Goal: Transaction & Acquisition: Purchase product/service

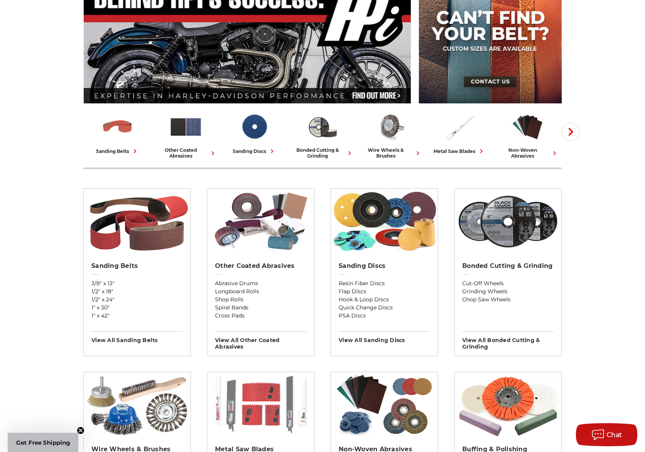
scroll to position [100, 0]
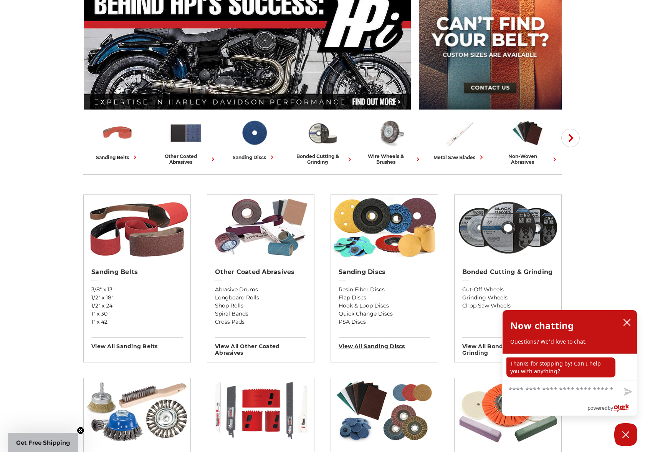
click at [365, 347] on h3 "View All sanding discs" at bounding box center [384, 343] width 91 height 12
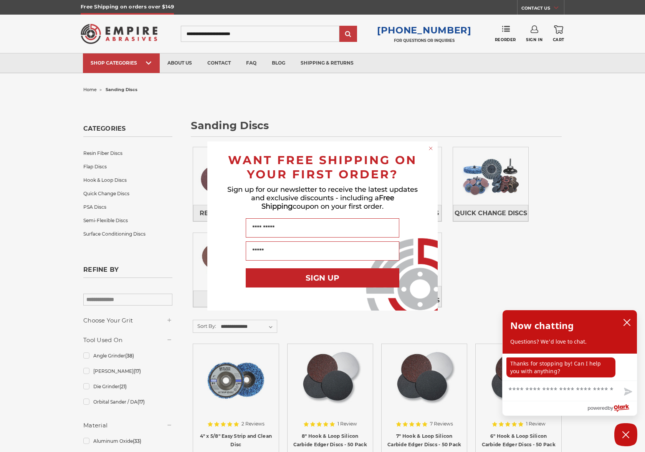
click at [431, 146] on circle "Close dialog" at bounding box center [431, 148] width 7 height 7
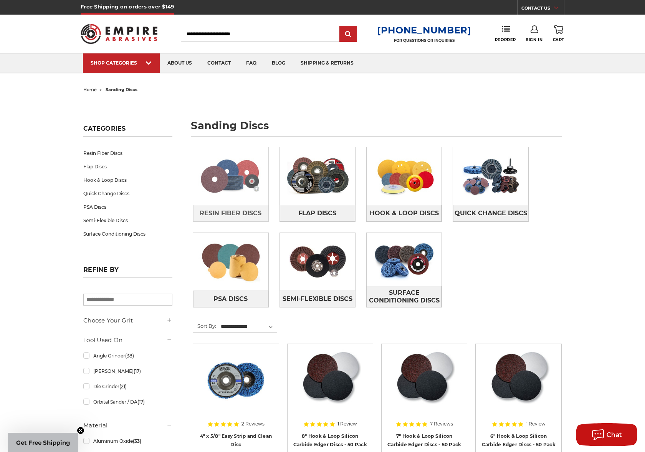
click at [222, 182] on img at bounding box center [230, 175] width 75 height 53
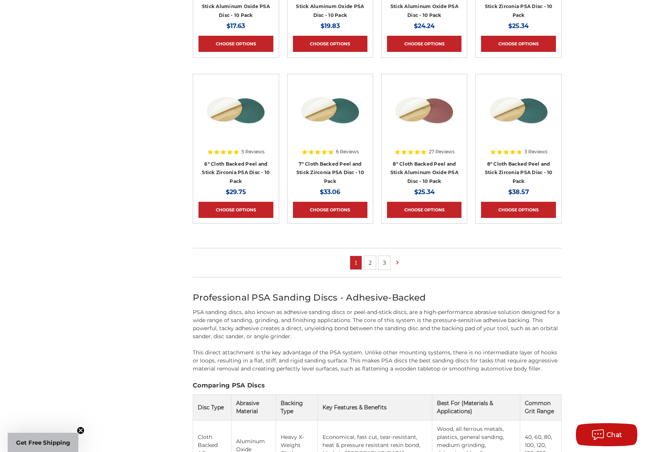
click at [371, 260] on link "2" at bounding box center [371, 262] width 12 height 13
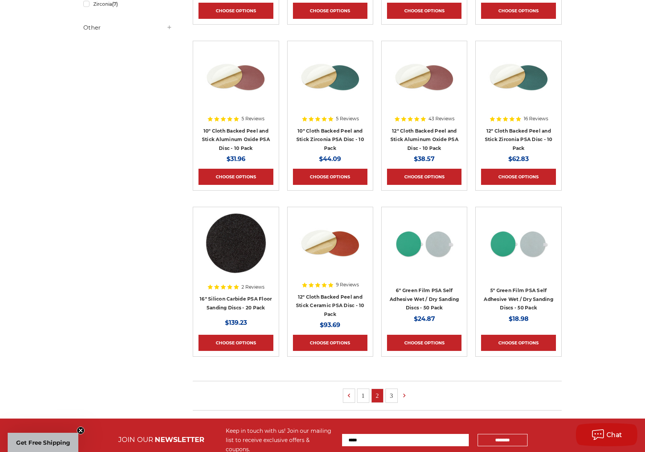
scroll to position [304, 0]
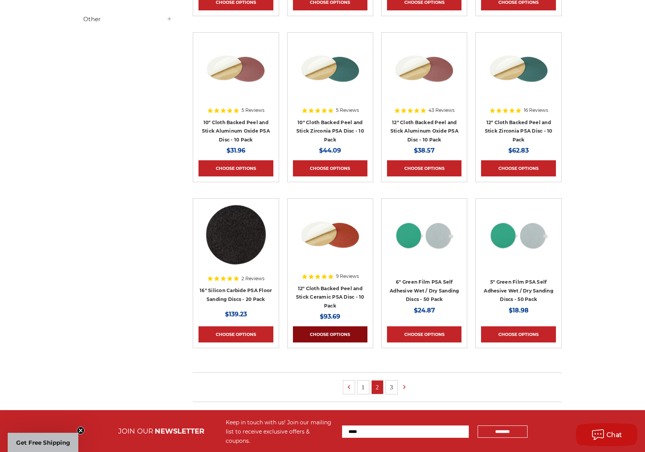
click at [324, 332] on link "Choose Options" at bounding box center [330, 334] width 75 height 16
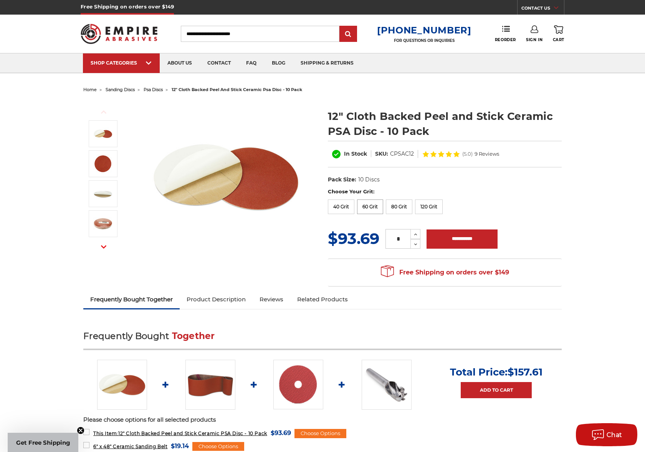
click at [373, 206] on label "60 Grit" at bounding box center [370, 206] width 26 height 15
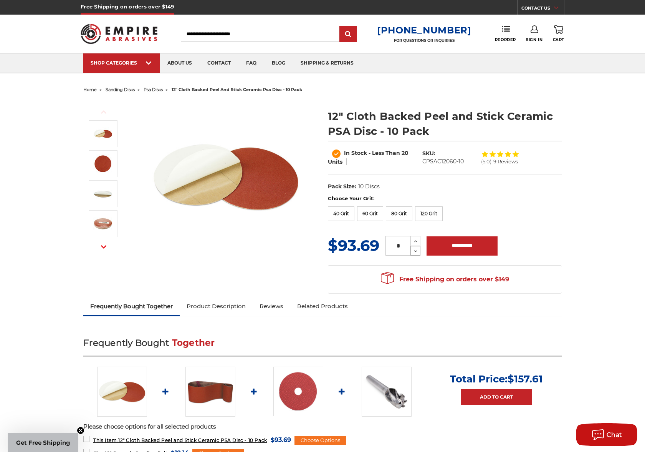
click at [417, 249] on icon at bounding box center [416, 251] width 6 height 7
click at [417, 239] on icon at bounding box center [416, 241] width 6 height 7
type input "*"
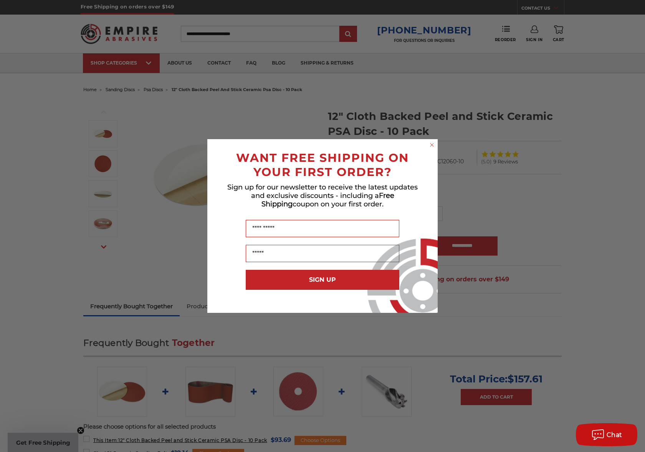
click at [433, 143] on circle "Close dialog" at bounding box center [432, 144] width 7 height 7
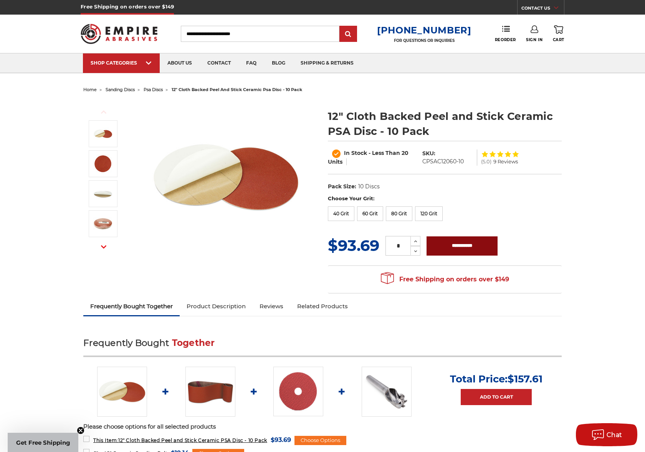
click at [460, 244] on input "**********" at bounding box center [462, 245] width 71 height 19
type input "**********"
click at [558, 28] on icon at bounding box center [558, 29] width 9 height 8
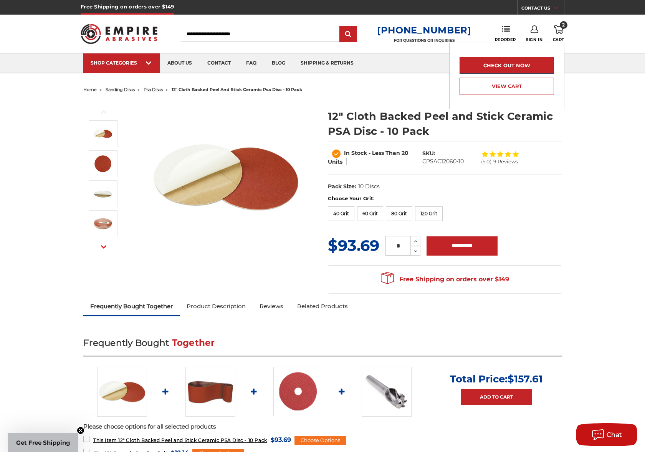
click at [516, 63] on link "Check out now" at bounding box center [507, 65] width 94 height 17
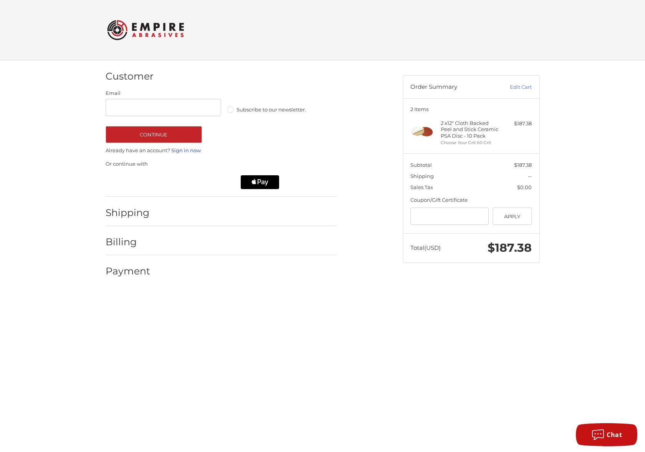
click at [180, 147] on link "Sign in now" at bounding box center [186, 150] width 30 height 6
